Goal: Task Accomplishment & Management: Manage account settings

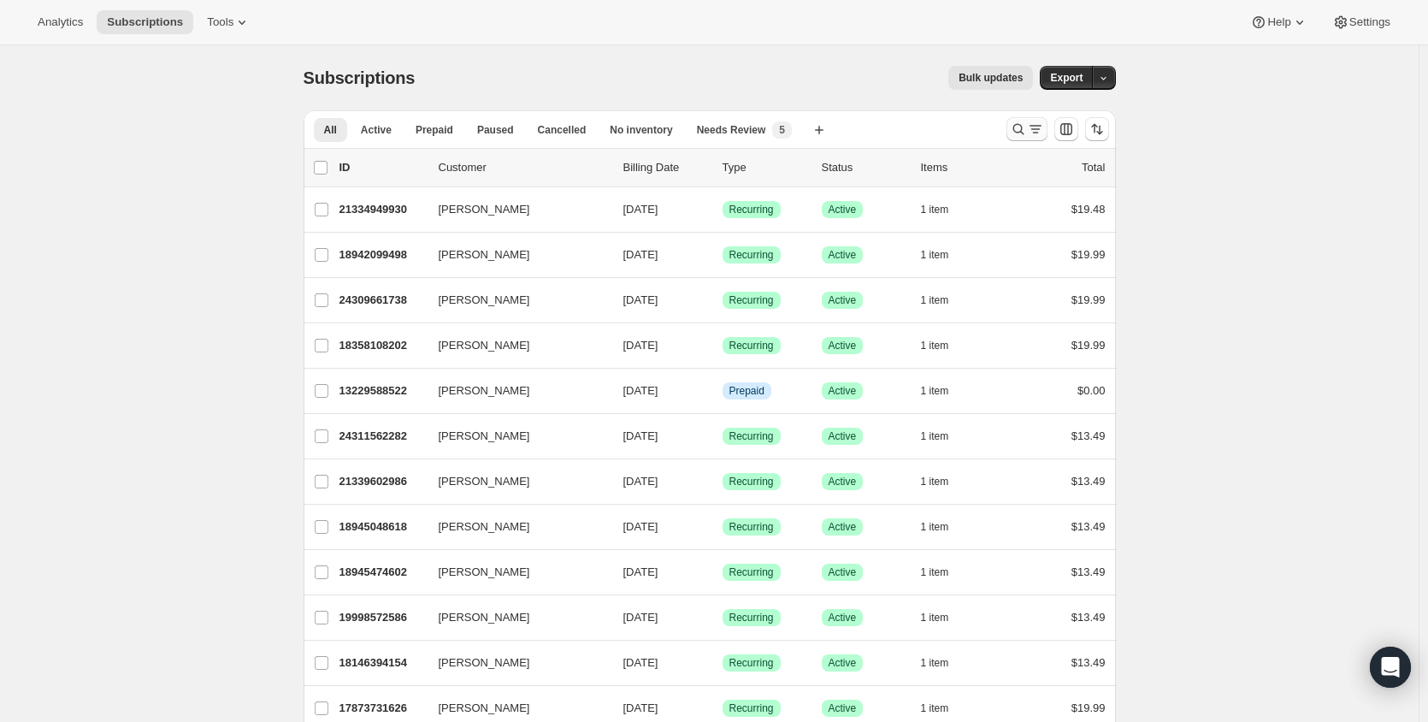
click at [1026, 125] on icon "Search and filter results" at bounding box center [1018, 129] width 17 height 17
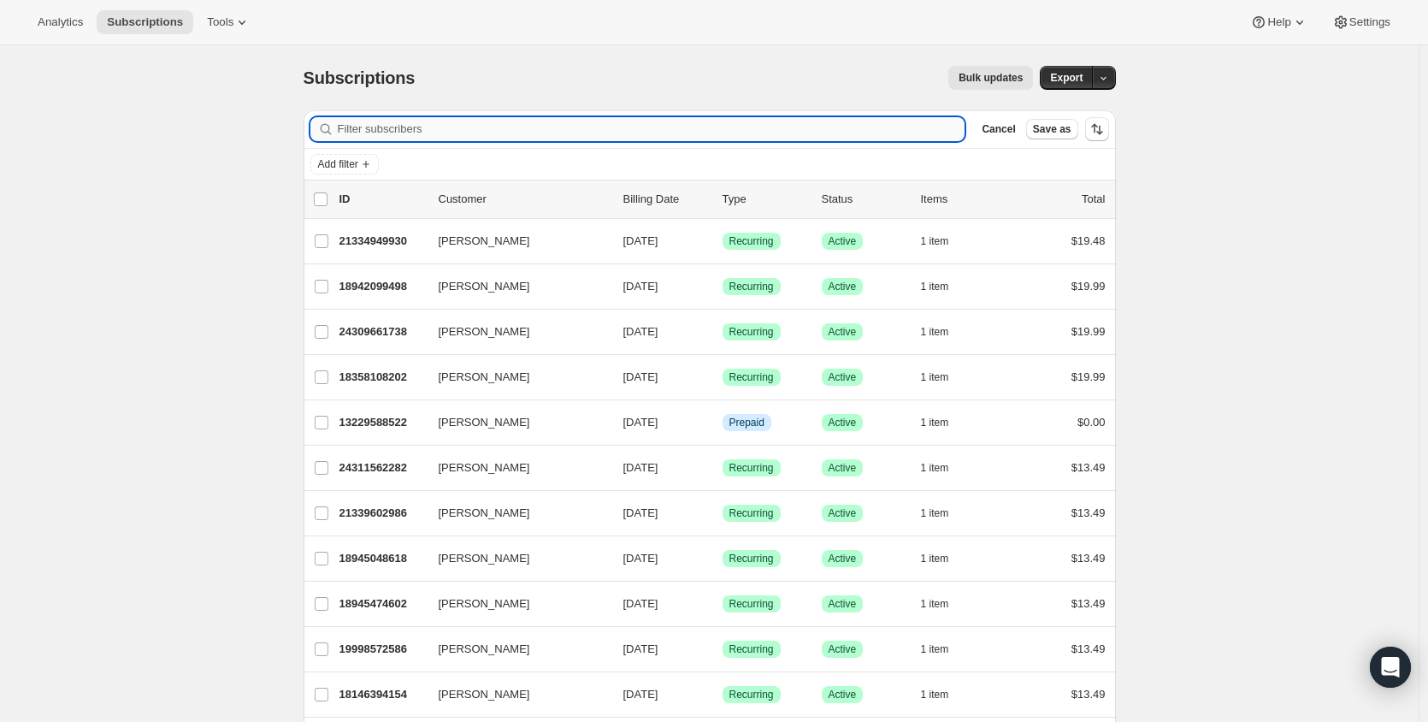
paste input "[EMAIL_ADDRESS][DOMAIN_NAME]"
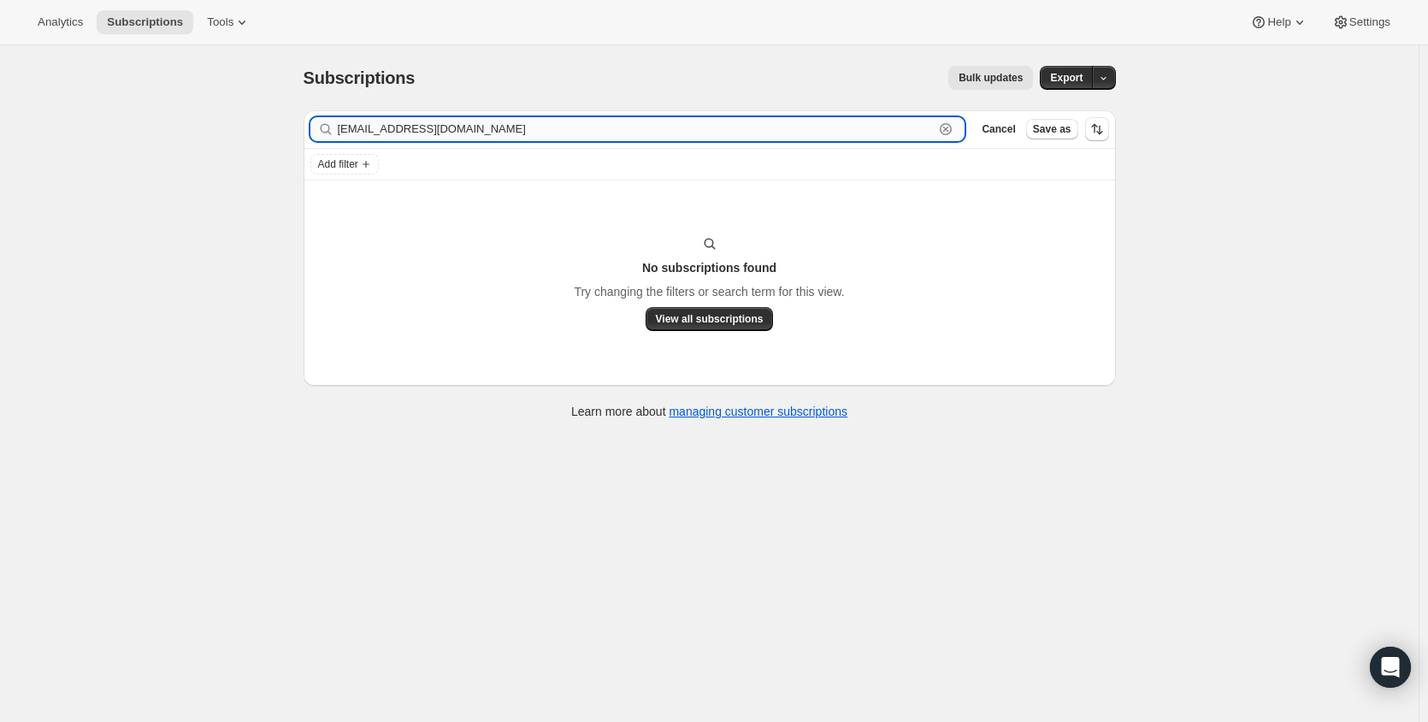
click at [367, 129] on input "[EMAIL_ADDRESS][DOMAIN_NAME]" at bounding box center [636, 129] width 597 height 24
paste input "[PERSON_NAME]"
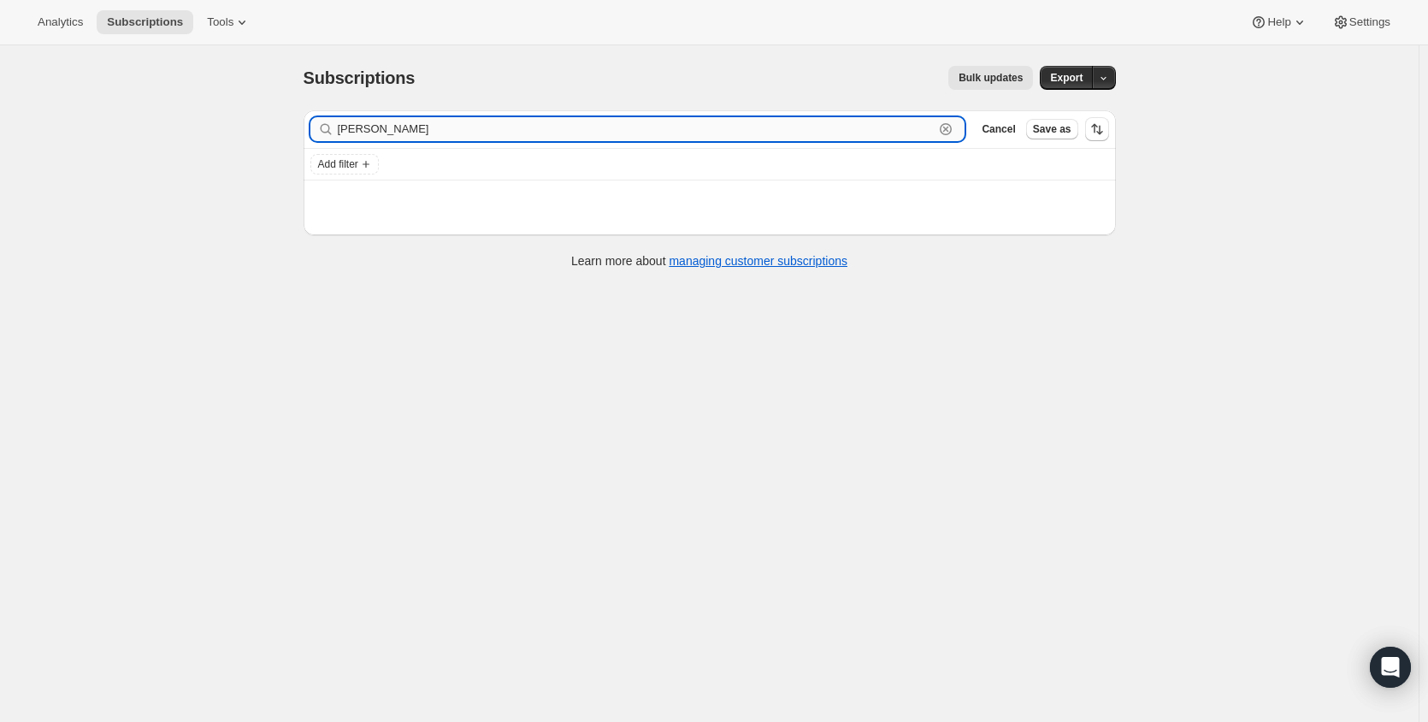
type input "[PERSON_NAME]"
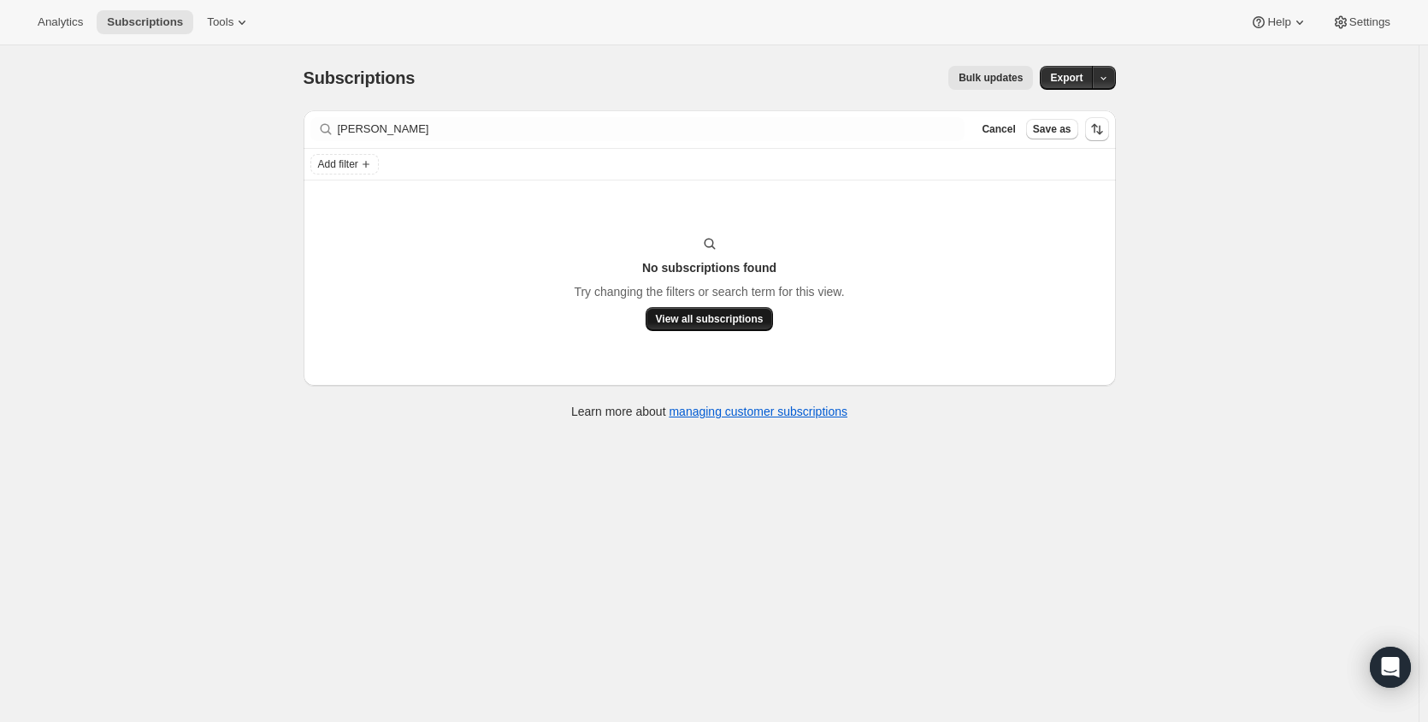
click at [755, 315] on span "View all subscriptions" at bounding box center [710, 319] width 108 height 14
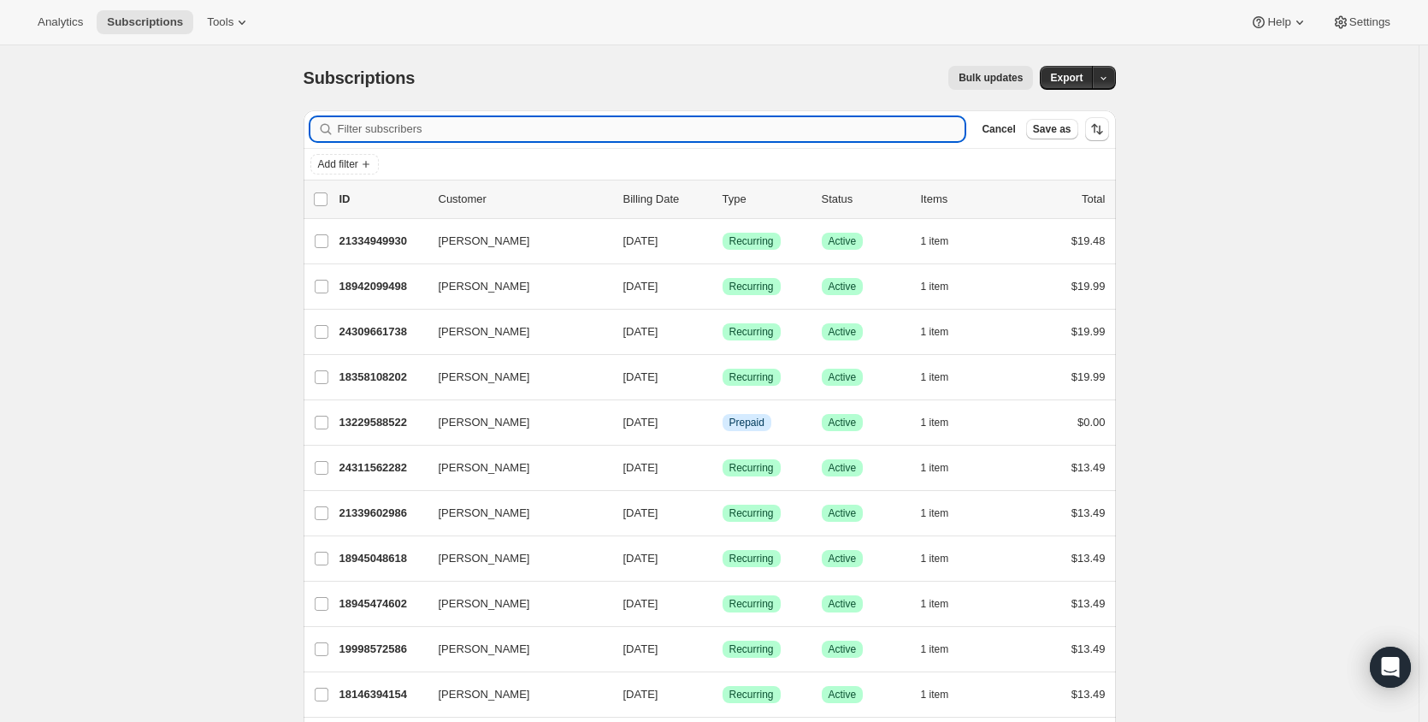
click at [394, 132] on input "Filter subscribers" at bounding box center [652, 129] width 628 height 24
paste input "[EMAIL_ADDRESS][DOMAIN_NAME]"
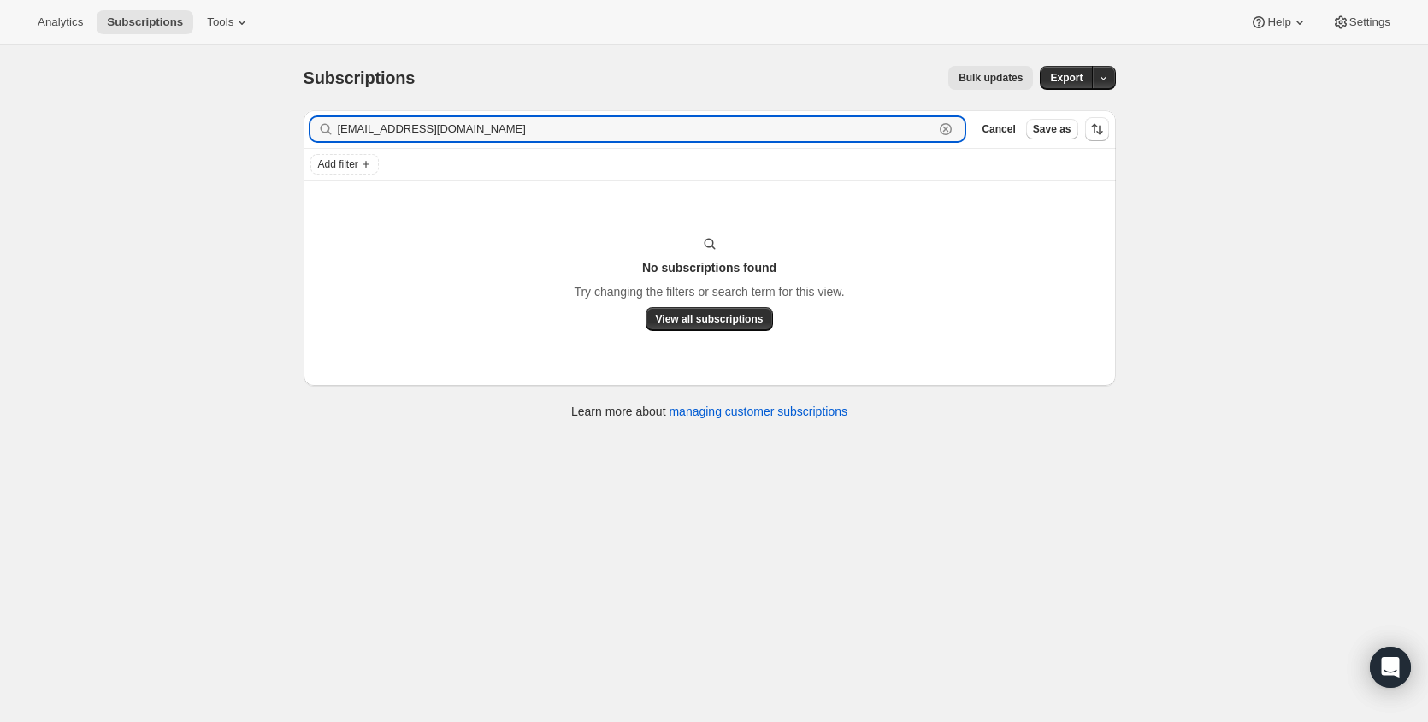
type input "[EMAIL_ADDRESS][DOMAIN_NAME]"
